Goal: Find specific page/section: Find specific page/section

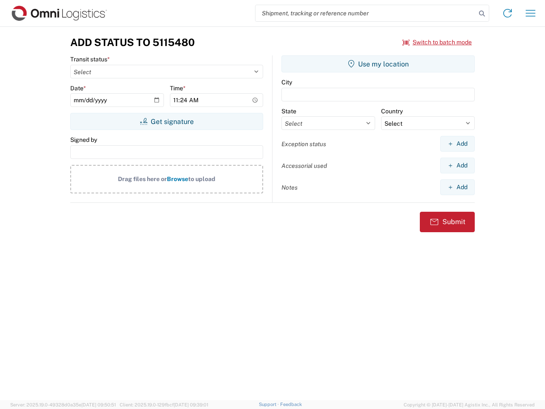
click at [366, 13] on input "search" at bounding box center [366, 13] width 221 height 16
click at [482, 14] on icon at bounding box center [482, 14] width 12 height 12
click at [508, 13] on icon at bounding box center [508, 13] width 14 height 14
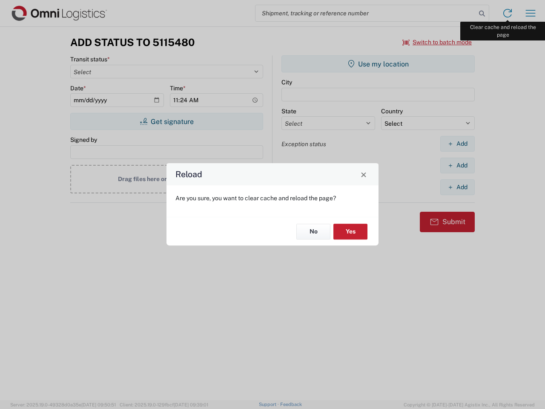
click at [531, 13] on div "Reload Are you sure, you want to clear cache and reload the page? No Yes" at bounding box center [272, 204] width 545 height 409
click at [437, 42] on div "Reload Are you sure, you want to clear cache and reload the page? No Yes" at bounding box center [272, 204] width 545 height 409
click at [167, 121] on div "Reload Are you sure, you want to clear cache and reload the page? No Yes" at bounding box center [272, 204] width 545 height 409
click at [378, 64] on div "Reload Are you sure, you want to clear cache and reload the page? No Yes" at bounding box center [272, 204] width 545 height 409
click at [457, 144] on div "Reload Are you sure, you want to clear cache and reload the page? No Yes" at bounding box center [272, 204] width 545 height 409
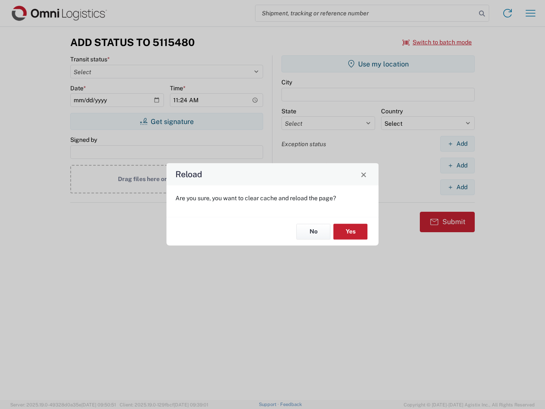
click at [457, 165] on div "Reload Are you sure, you want to clear cache and reload the page? No Yes" at bounding box center [272, 204] width 545 height 409
click at [457, 187] on div "Reload Are you sure, you want to clear cache and reload the page? No Yes" at bounding box center [272, 204] width 545 height 409
